Goal: Task Accomplishment & Management: Use online tool/utility

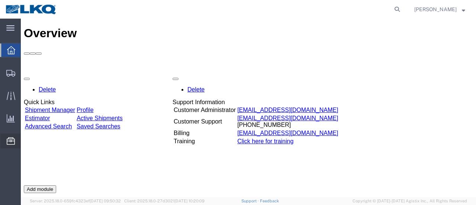
click at [0, 0] on span "Location Appointment" at bounding box center [0, 0] width 0 height 0
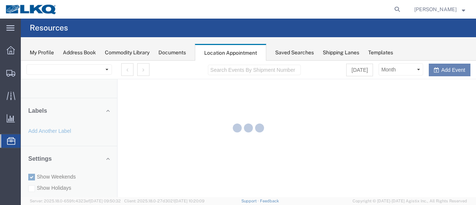
select select "28712"
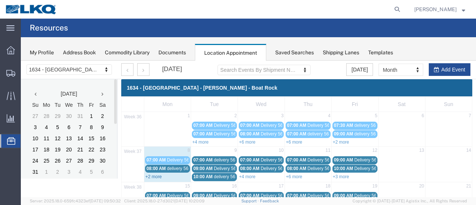
click at [152, 175] on link "+2 more" at bounding box center [153, 176] width 16 height 5
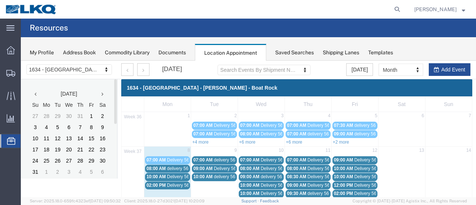
click at [184, 168] on span "delivery 56663754" at bounding box center [185, 168] width 36 height 5
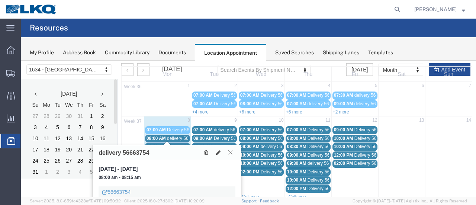
scroll to position [74, 0]
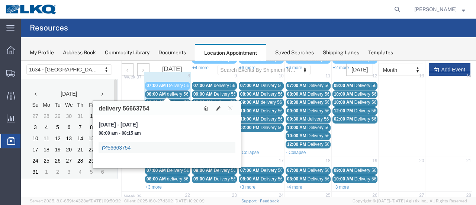
click at [119, 148] on link "56663754" at bounding box center [116, 147] width 28 height 7
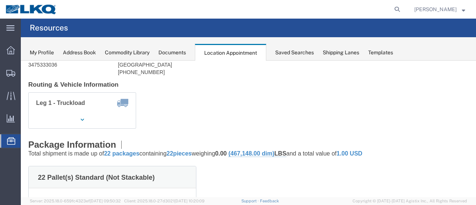
scroll to position [0, 0]
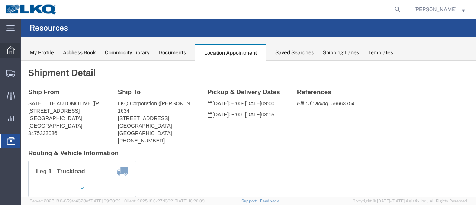
click at [10, 48] on icon at bounding box center [11, 50] width 8 height 8
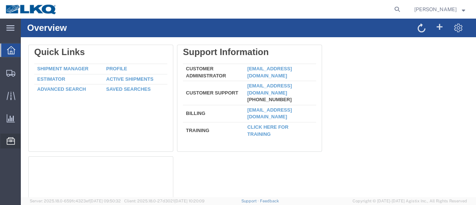
click at [0, 0] on span "Location Appointment" at bounding box center [0, 0] width 0 height 0
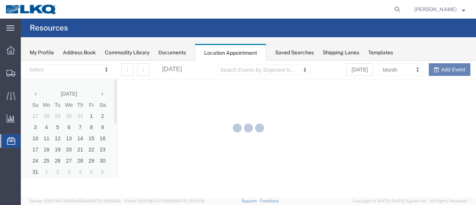
select select "28712"
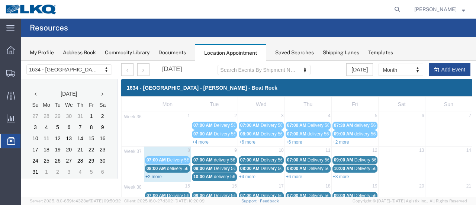
click at [154, 174] on link "+2 more" at bounding box center [153, 176] width 16 height 5
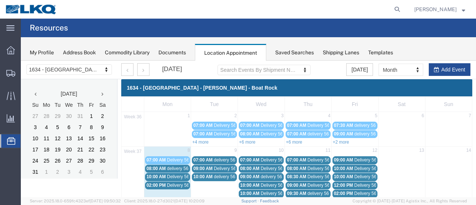
scroll to position [37, 0]
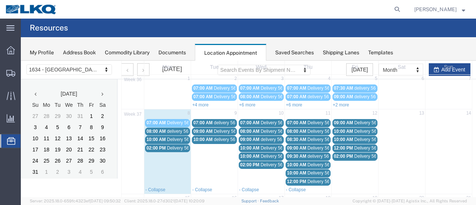
click at [176, 146] on span "Delivery 56684283" at bounding box center [185, 147] width 37 height 5
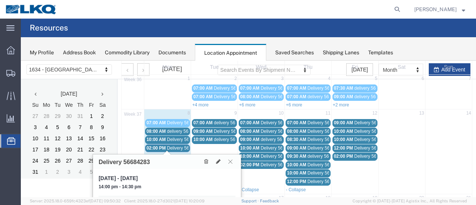
click at [230, 161] on icon at bounding box center [230, 161] width 4 height 4
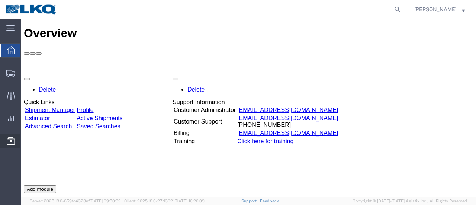
click at [0, 0] on span "Location Appointment" at bounding box center [0, 0] width 0 height 0
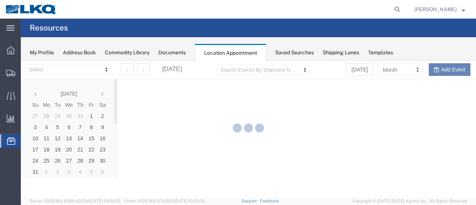
select select "28712"
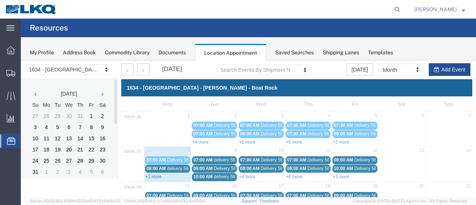
click at [151, 174] on link "+2 more" at bounding box center [153, 176] width 16 height 5
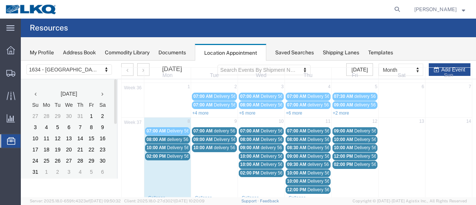
scroll to position [37, 0]
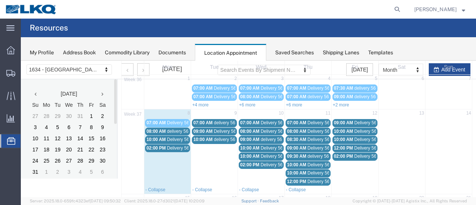
click at [177, 146] on span "Delivery 56684283" at bounding box center [185, 147] width 37 height 5
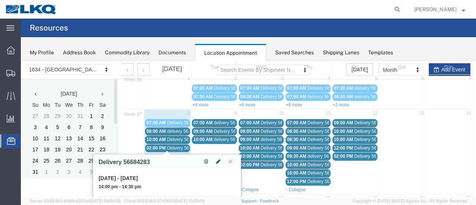
click at [219, 159] on icon at bounding box center [218, 161] width 4 height 5
select select "1"
select select
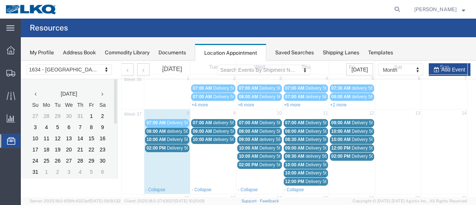
select select
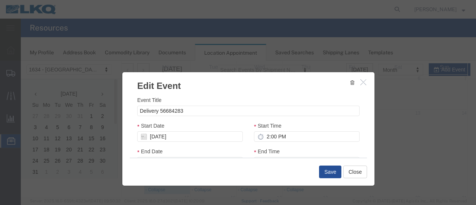
select select
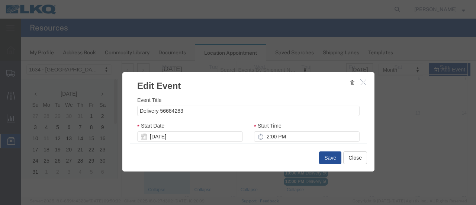
scroll to position [111, 0]
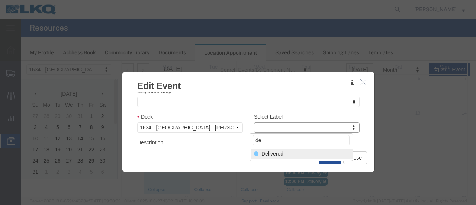
type input "de"
select select "40"
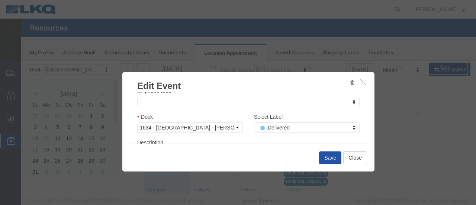
click at [329, 156] on button "Save" at bounding box center [330, 157] width 22 height 13
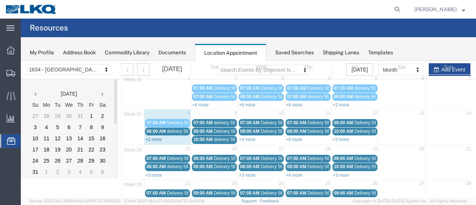
click at [149, 139] on link "+2 more" at bounding box center [153, 139] width 16 height 5
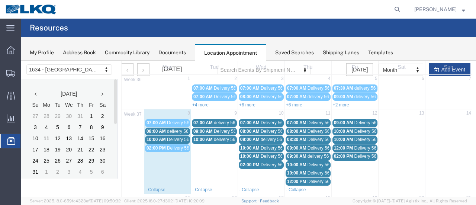
click at [171, 148] on span "Delivery 56684283" at bounding box center [185, 147] width 37 height 5
